Goal: Check status

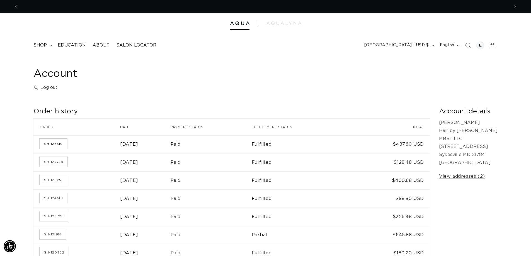
scroll to position [0, 492]
click at [47, 147] on link "SH-128519" at bounding box center [53, 144] width 27 height 10
